Goal: Browse casually

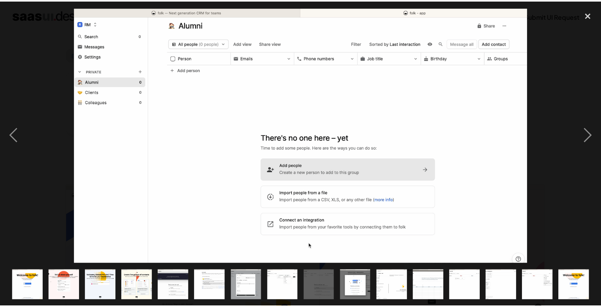
scroll to position [79, 0]
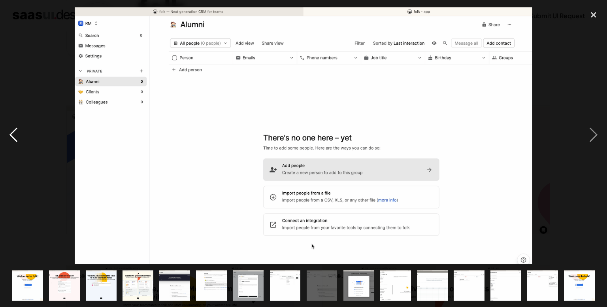
click at [14, 136] on div "previous image" at bounding box center [13, 135] width 27 height 258
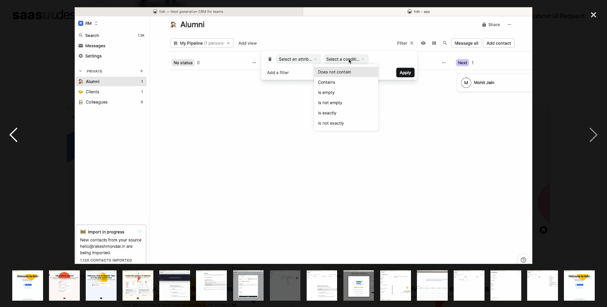
click at [14, 136] on div "previous image" at bounding box center [13, 135] width 27 height 258
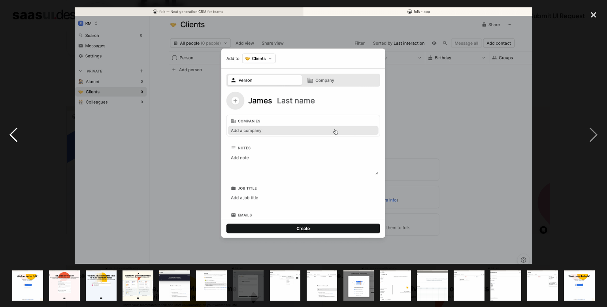
click at [14, 136] on div "previous image" at bounding box center [13, 135] width 27 height 258
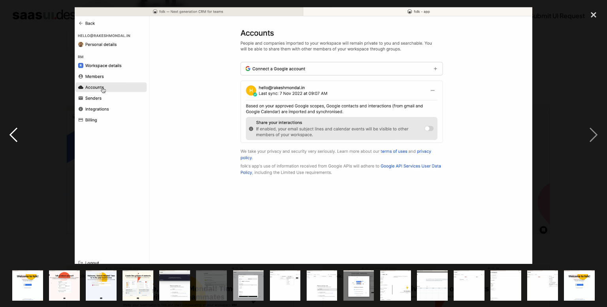
click at [20, 132] on div "previous image" at bounding box center [13, 135] width 27 height 258
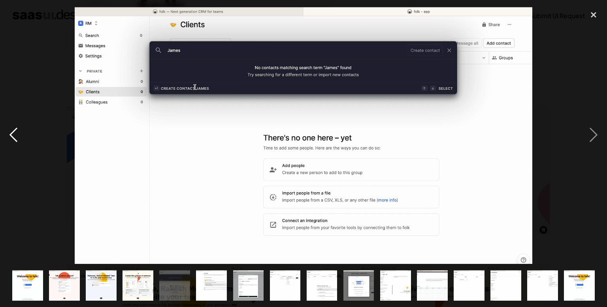
click at [20, 132] on div "previous image" at bounding box center [13, 135] width 27 height 258
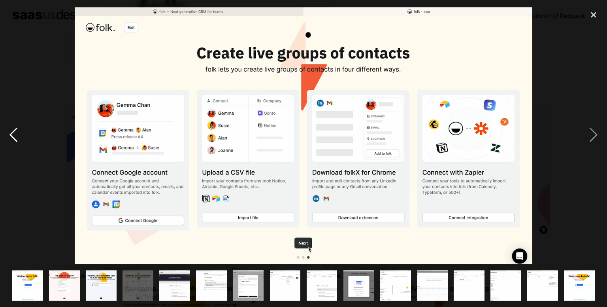
click at [20, 132] on div "previous image" at bounding box center [13, 135] width 27 height 258
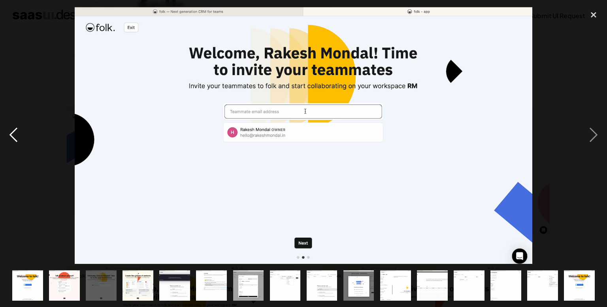
click at [20, 132] on div "previous image" at bounding box center [13, 135] width 27 height 258
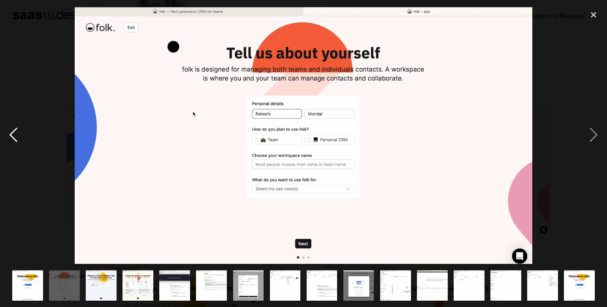
click at [20, 132] on div "previous image" at bounding box center [13, 135] width 27 height 258
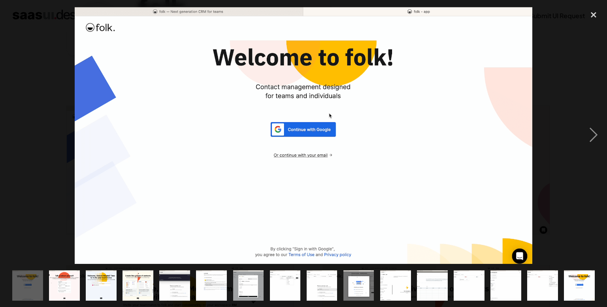
click at [20, 132] on div "previous image" at bounding box center [13, 135] width 27 height 258
click at [597, 8] on div "close lightbox" at bounding box center [593, 14] width 27 height 17
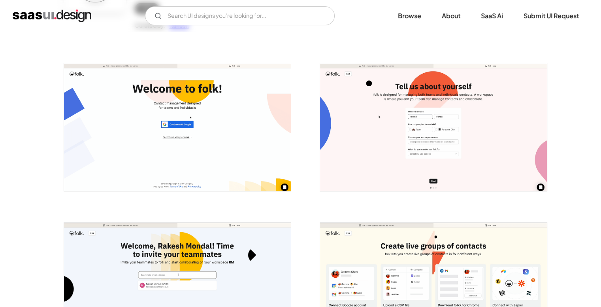
scroll to position [0, 0]
